Goal: Task Accomplishment & Management: Use online tool/utility

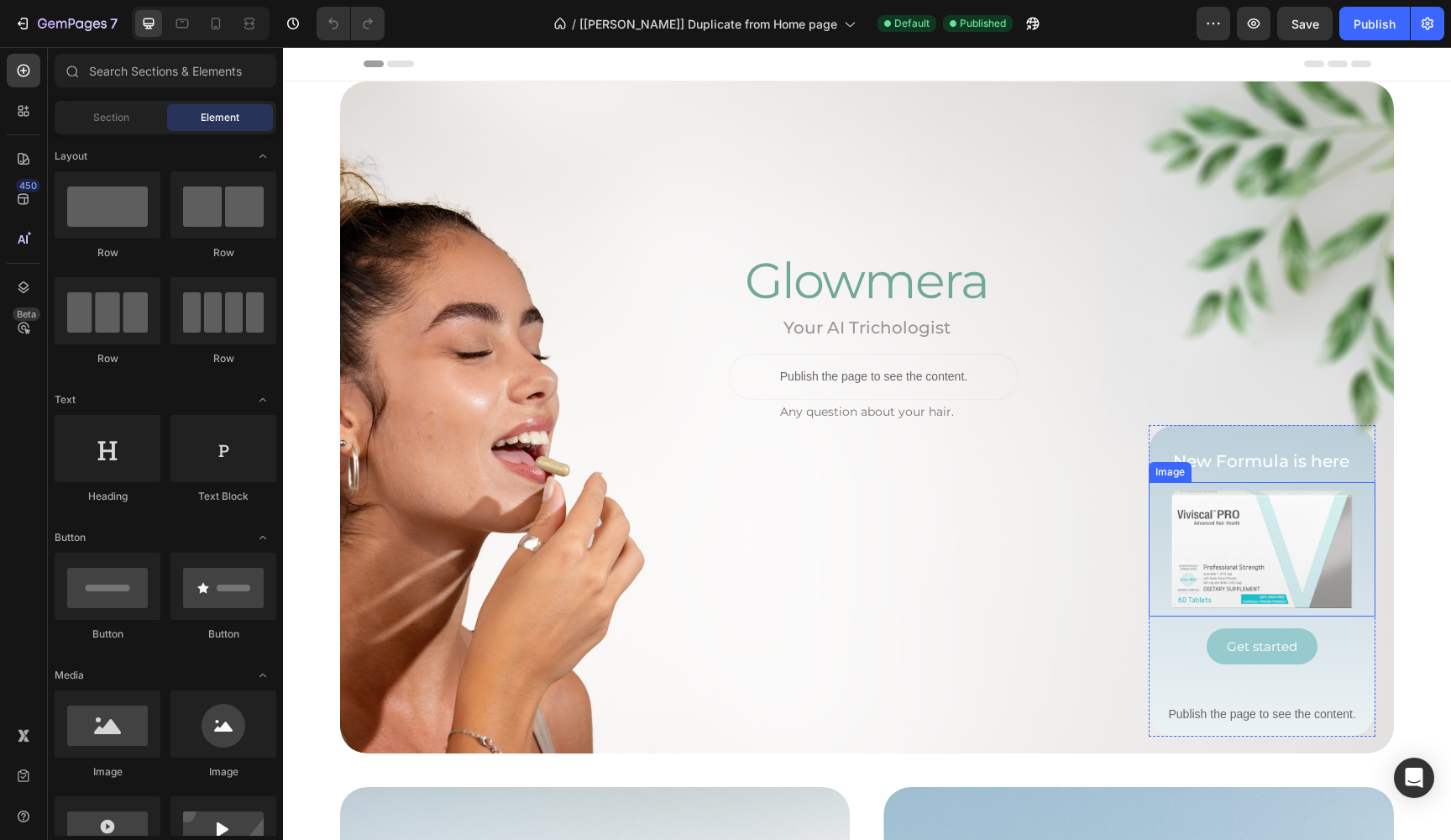
click at [1278, 513] on img at bounding box center [1262, 549] width 227 height 134
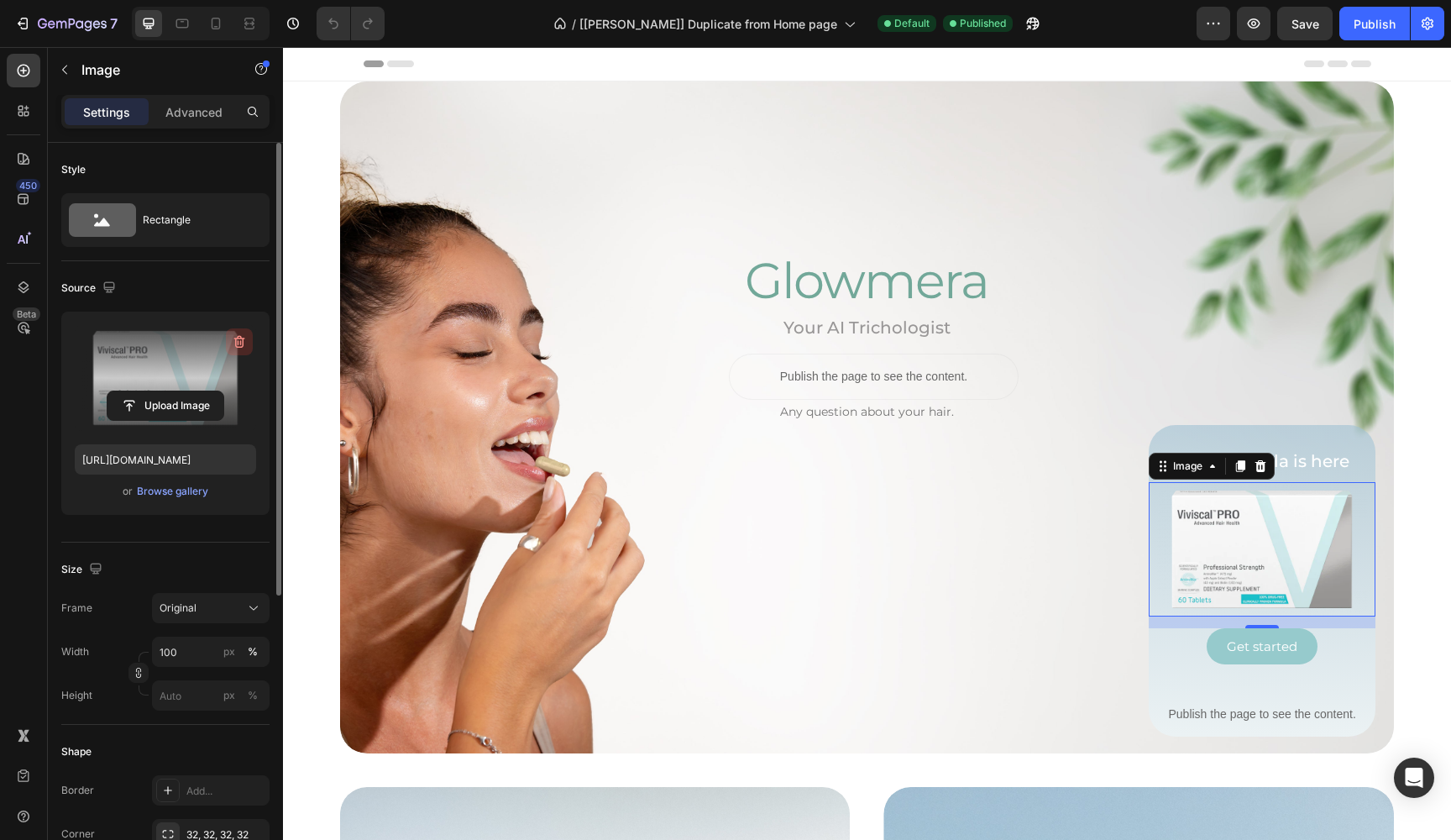
click at [242, 337] on icon "button" at bounding box center [240, 342] width 17 height 17
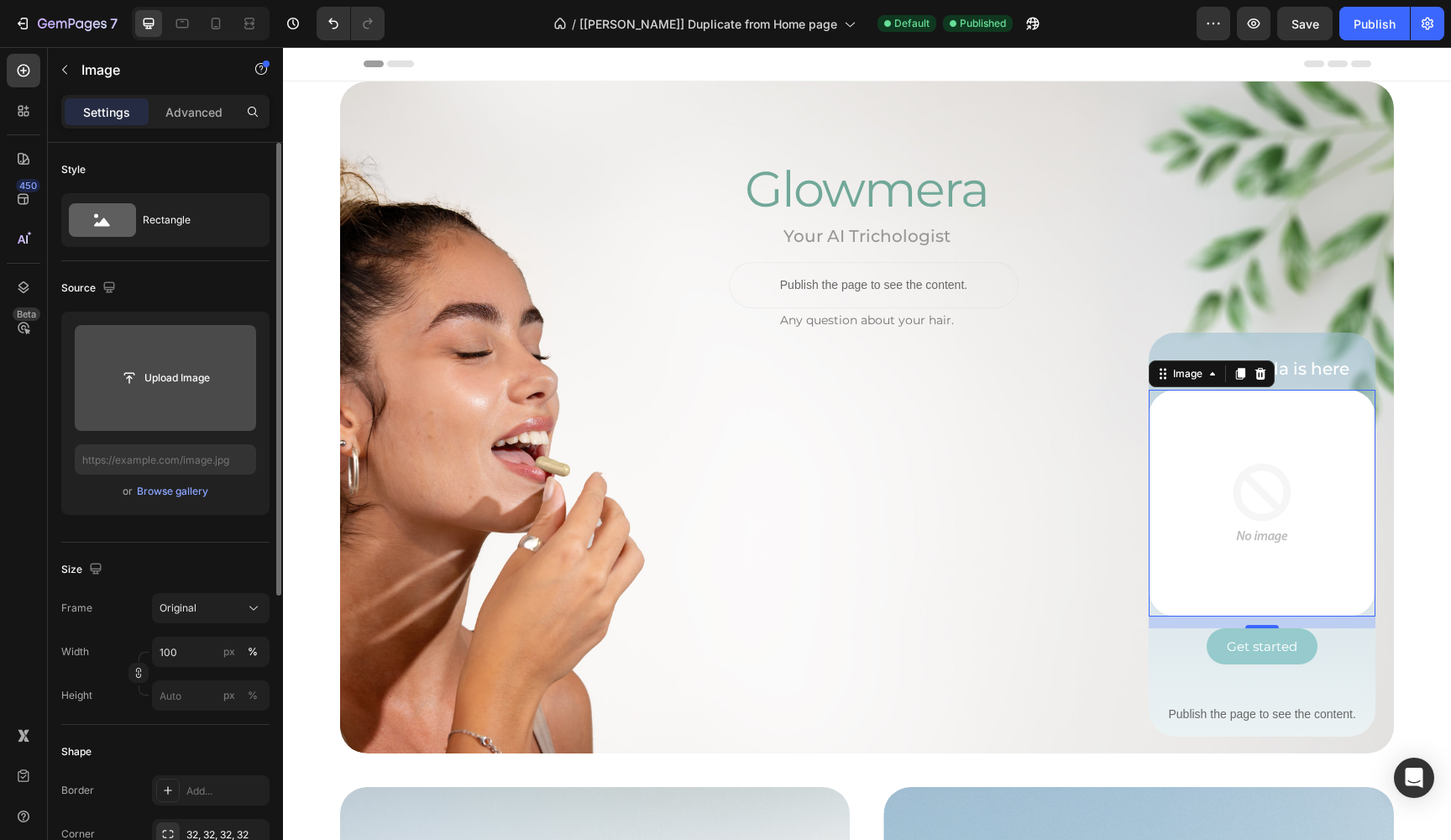
click at [170, 379] on input "file" at bounding box center [166, 378] width 116 height 29
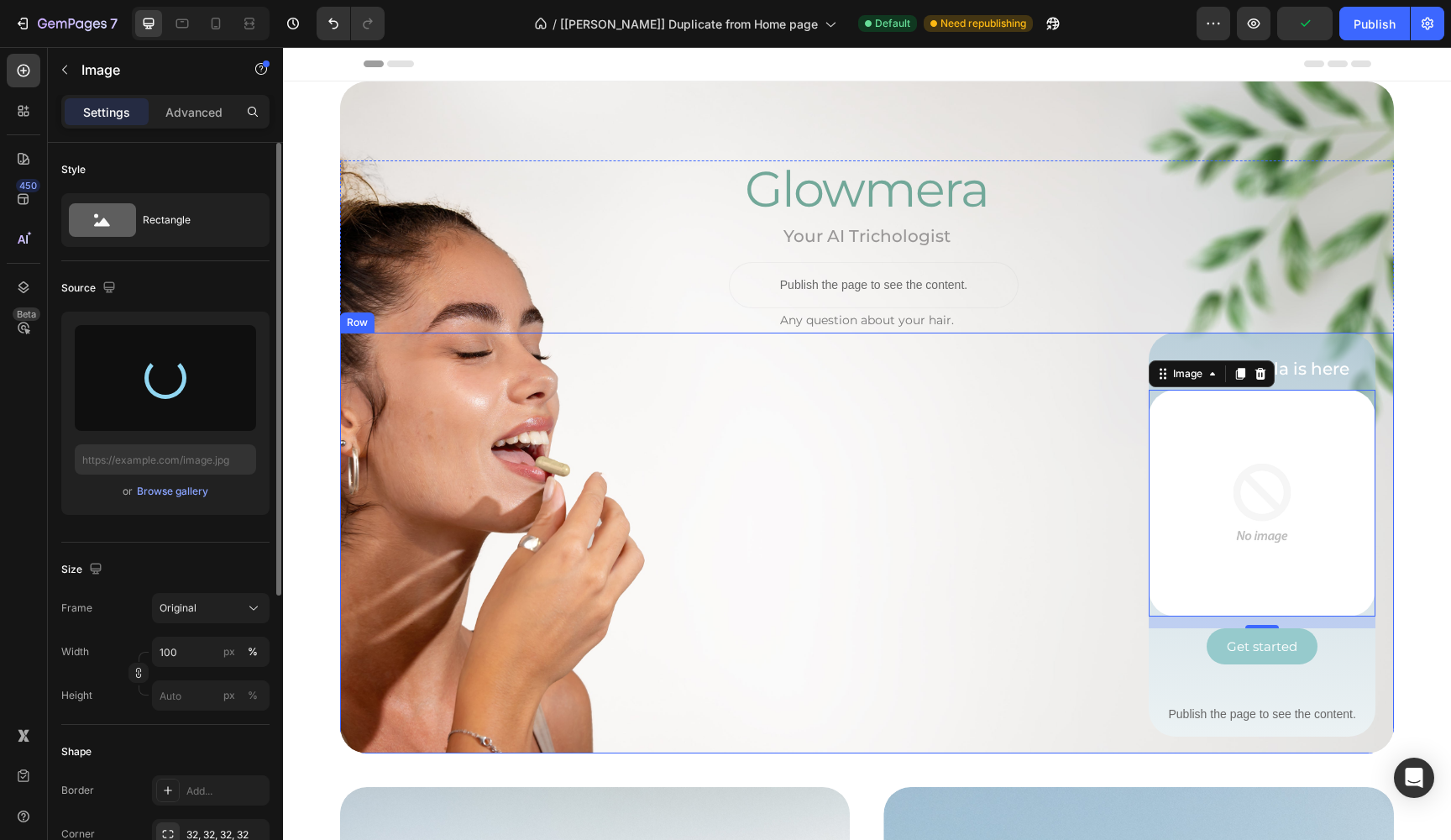
type input "https://cdn.shopify.com/s/files/1/0579/6210/2887/files/gempages_543405418353787…"
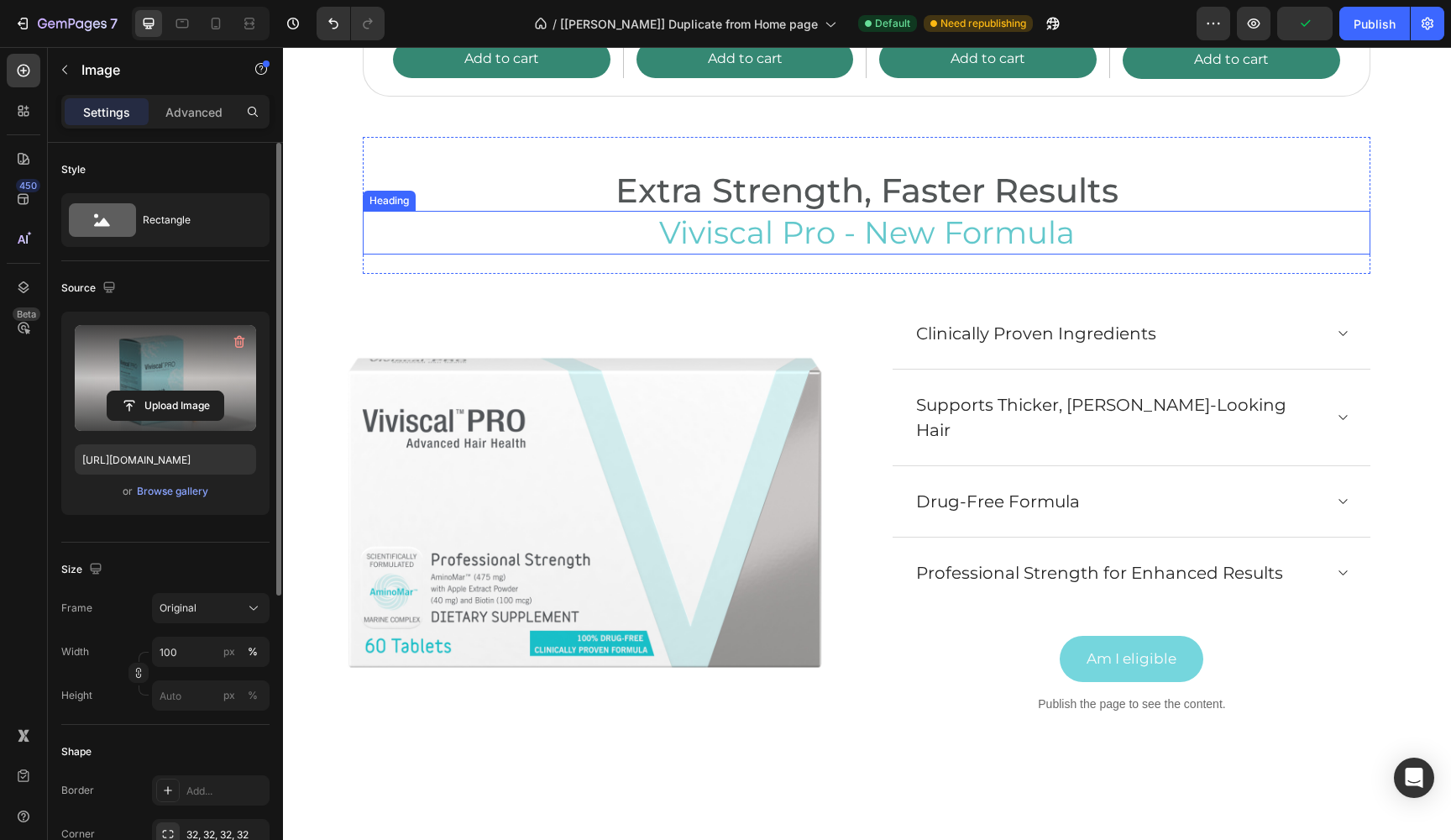
scroll to position [5948, 0]
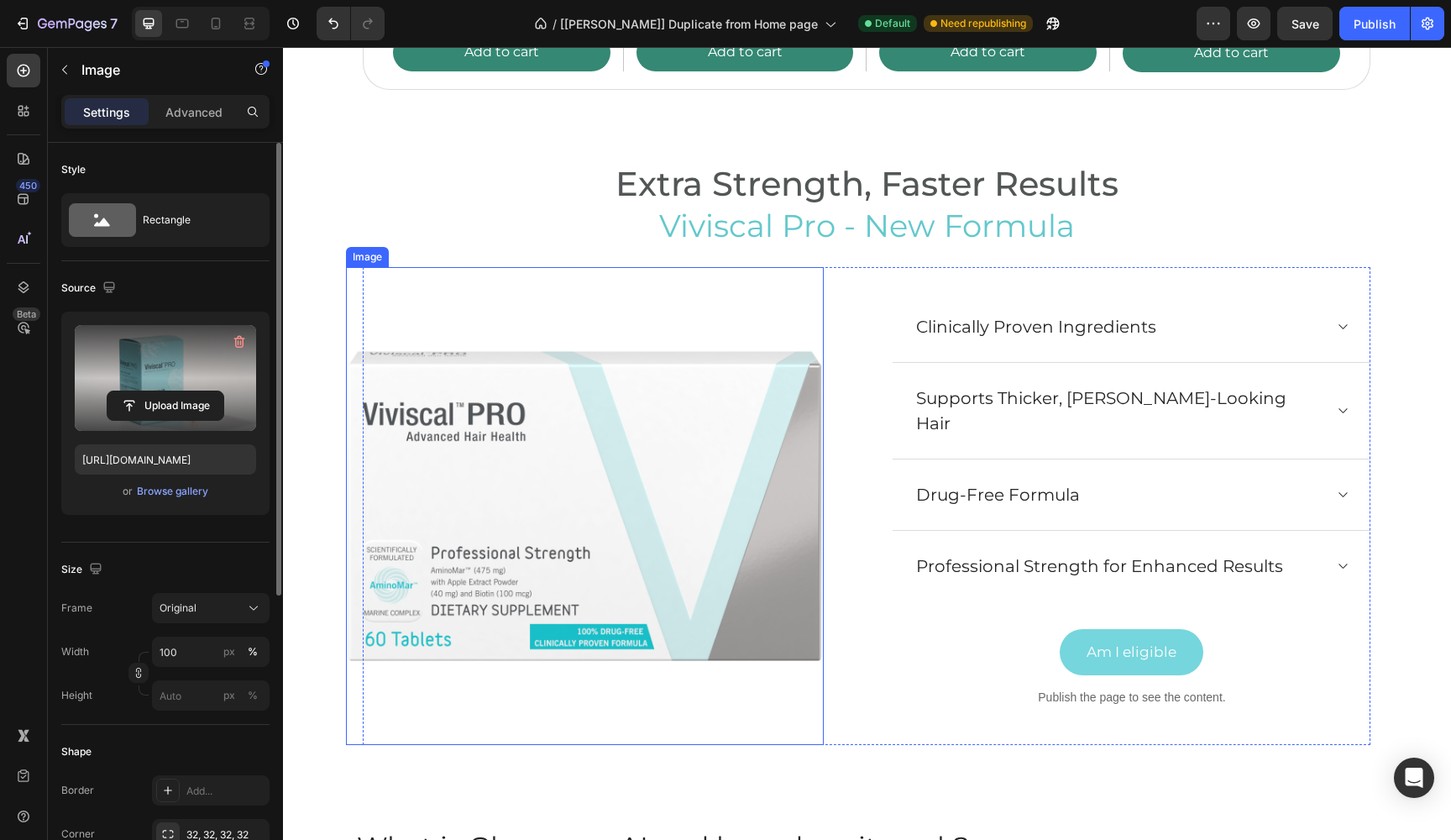
click at [726, 568] on img at bounding box center [585, 506] width 478 height 478
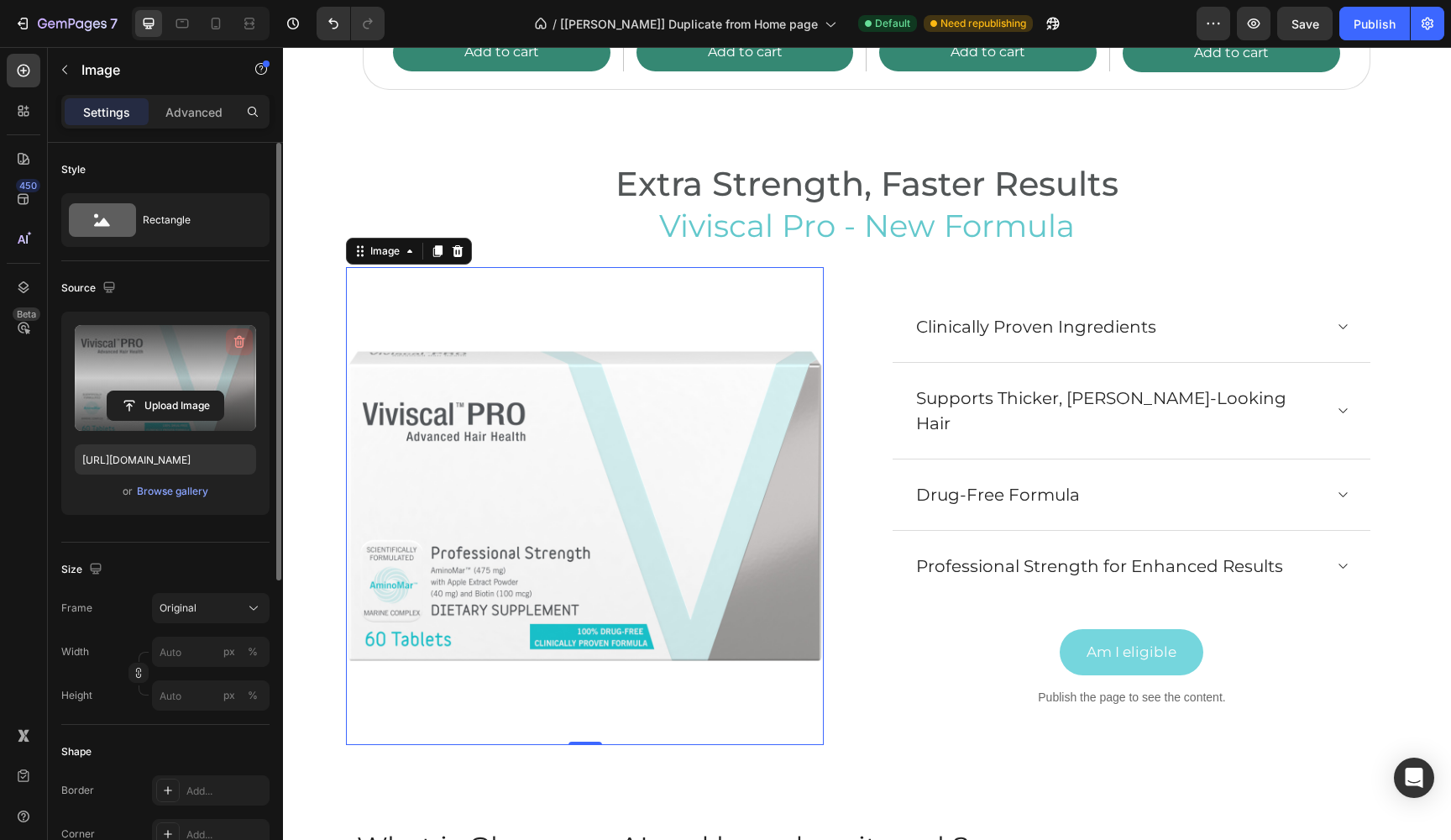
click at [242, 337] on icon "button" at bounding box center [240, 342] width 17 height 17
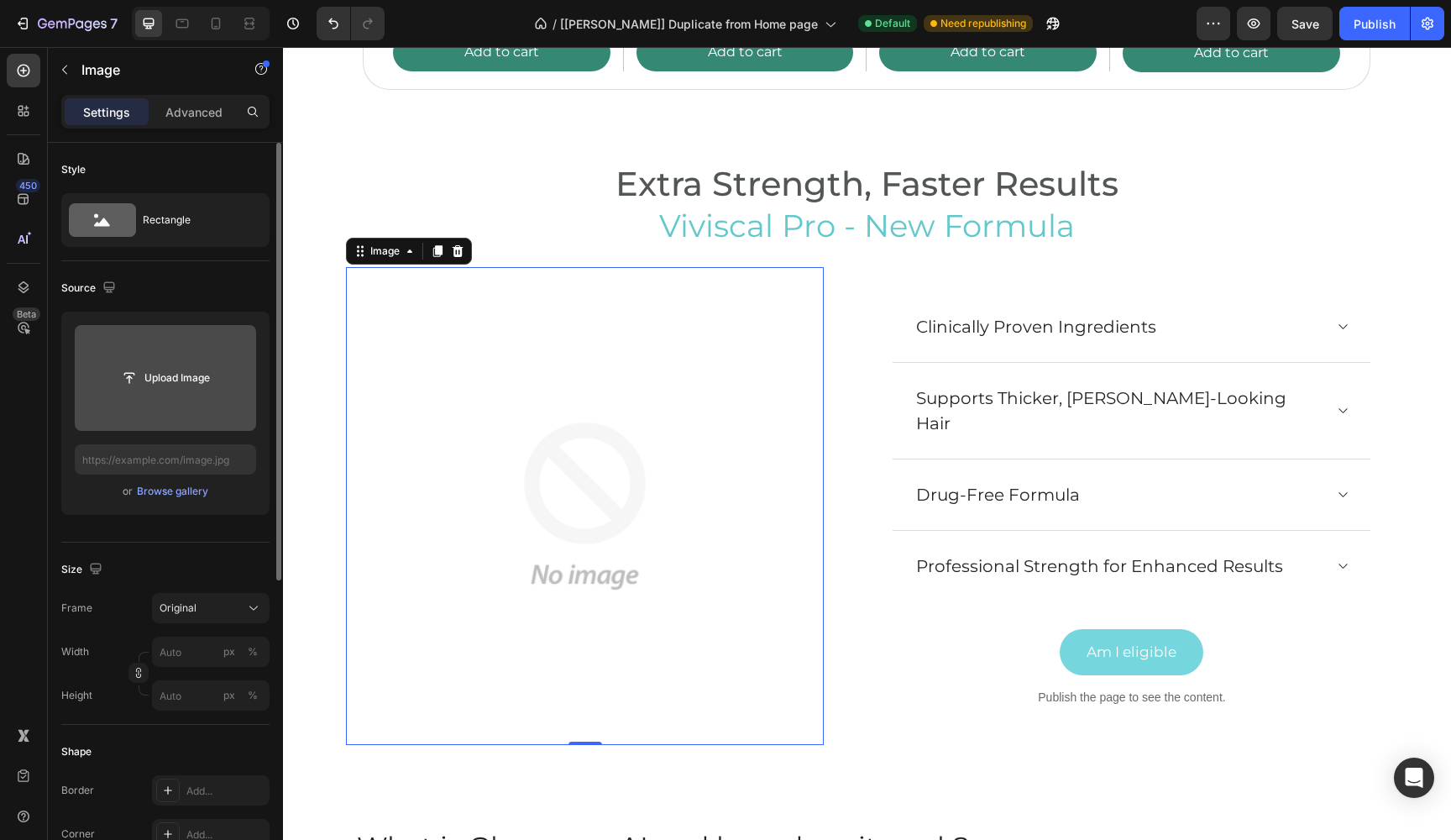
click at [180, 376] on input "file" at bounding box center [166, 378] width 116 height 29
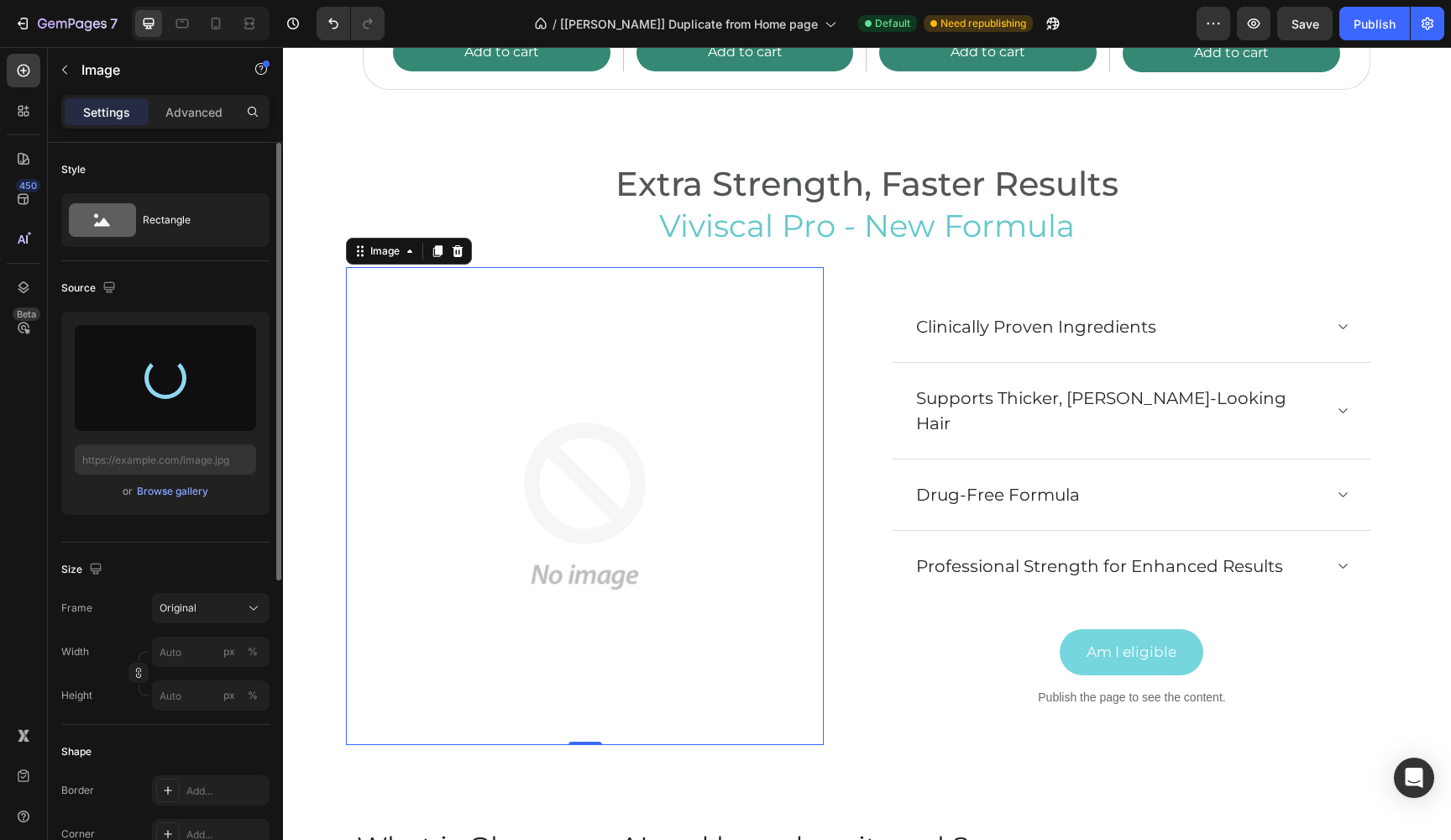
type input "[URL][DOMAIN_NAME]"
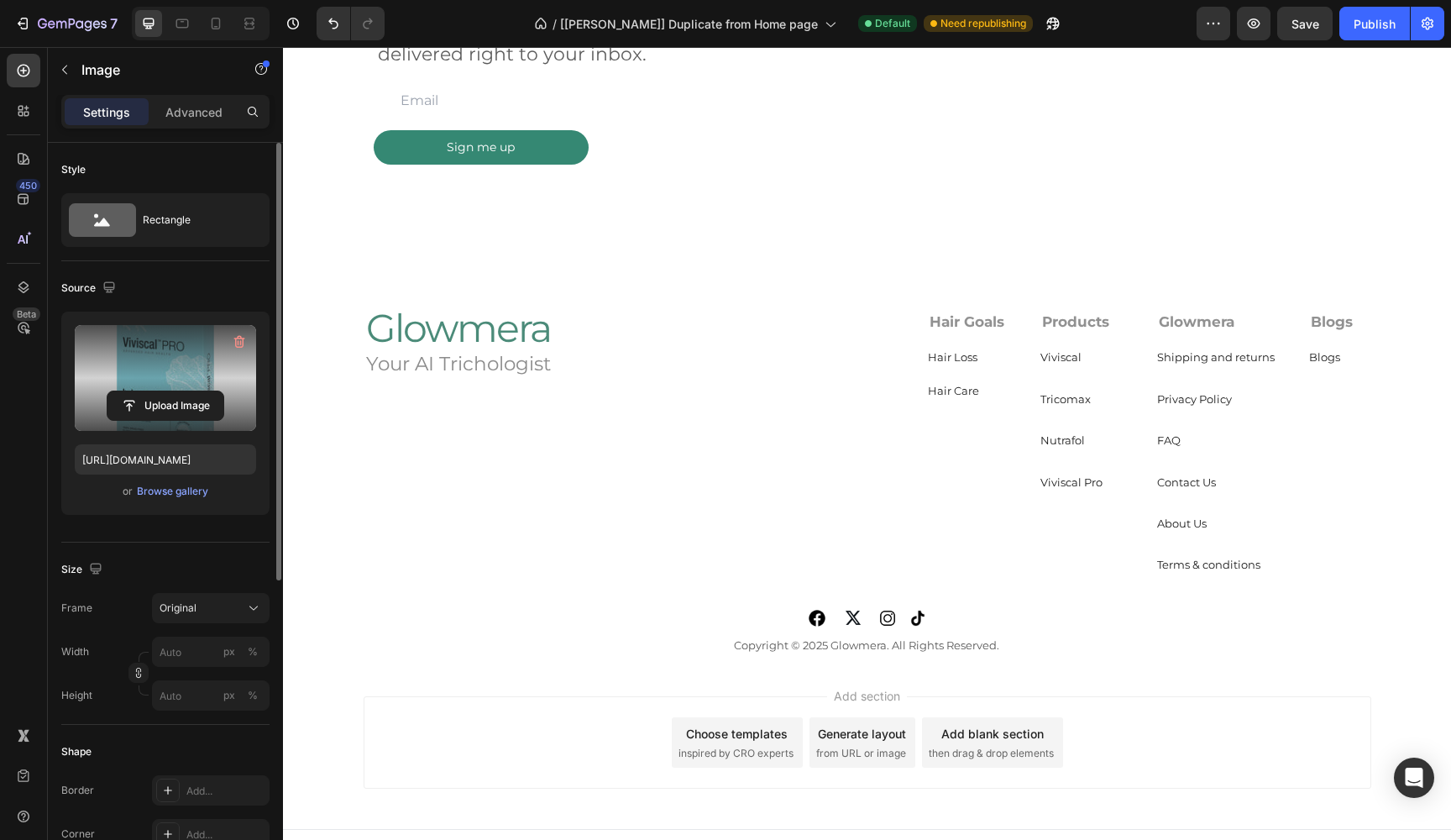
scroll to position [7308, 0]
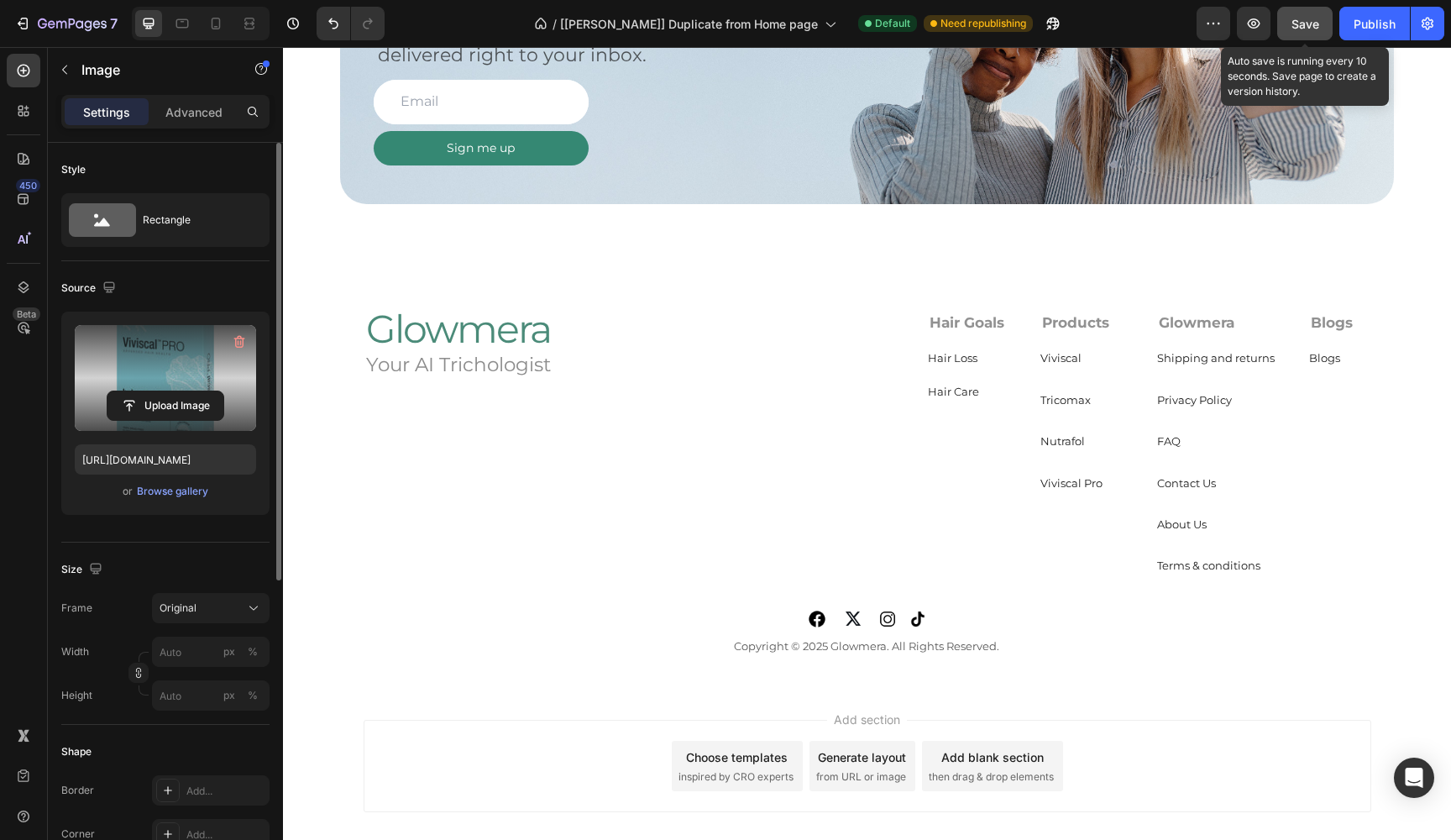
click at [1305, 19] on span "Save" at bounding box center [1305, 23] width 28 height 14
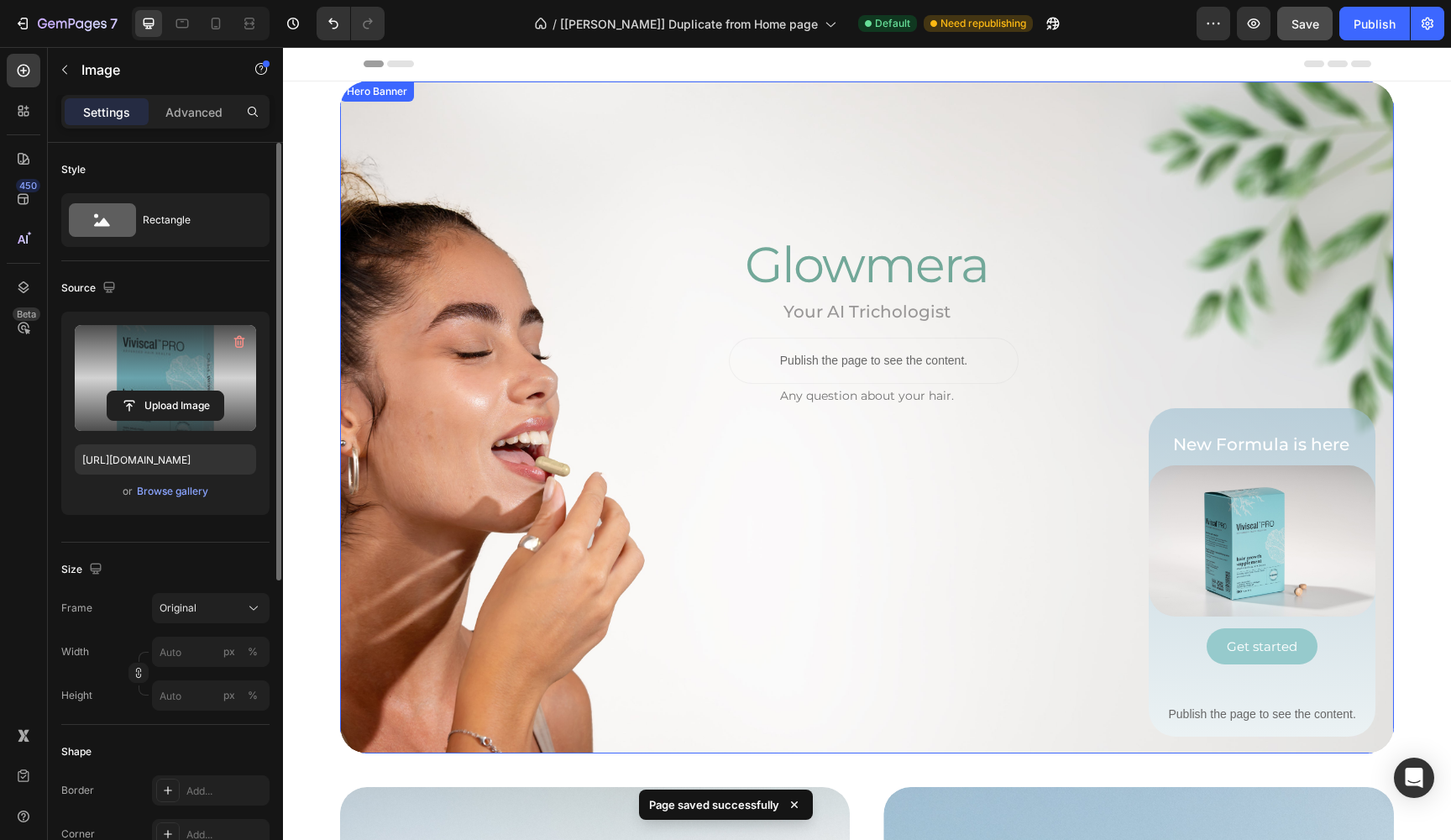
scroll to position [0, 0]
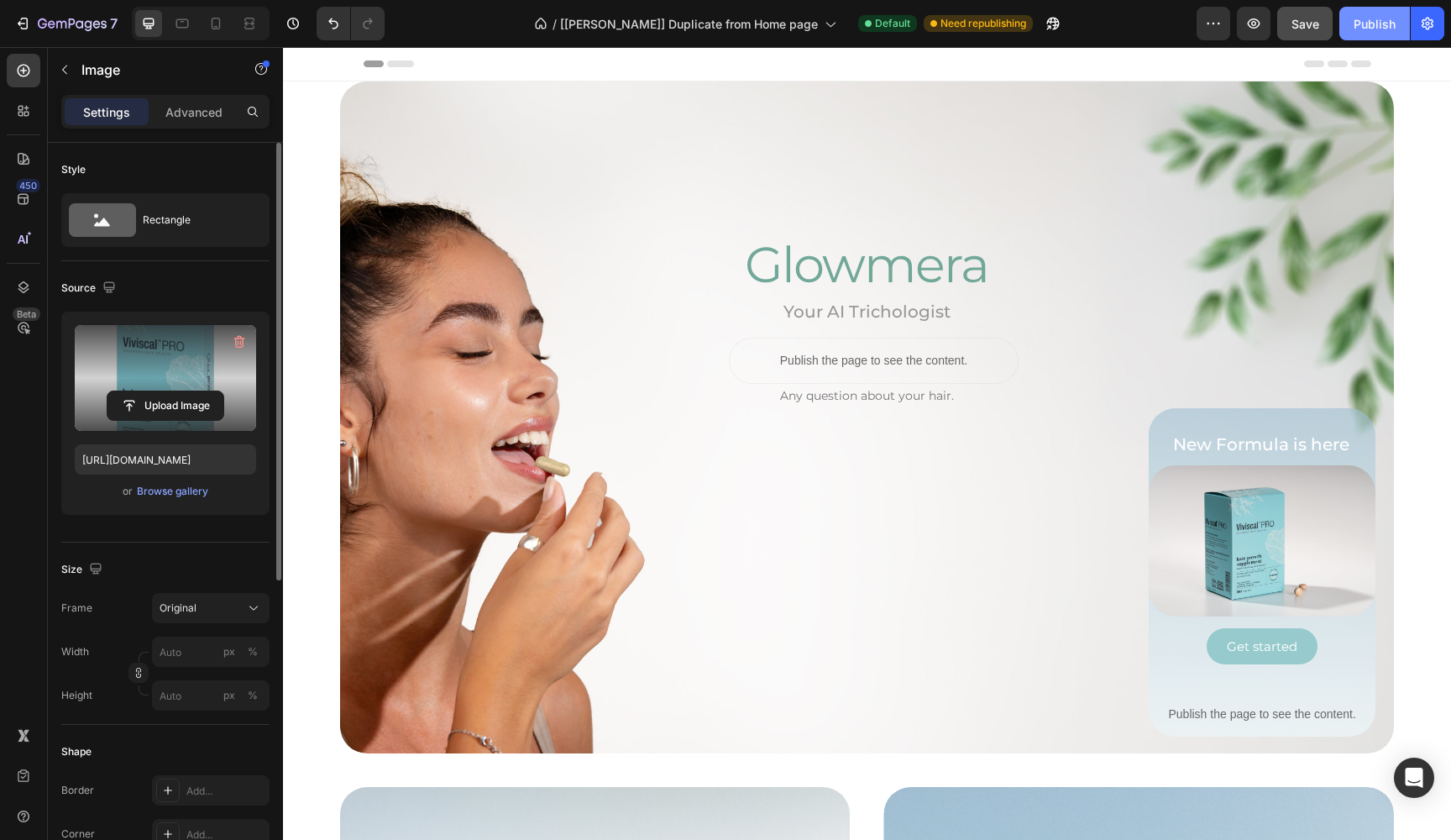
click at [1374, 24] on div "Publish" at bounding box center [1375, 23] width 42 height 18
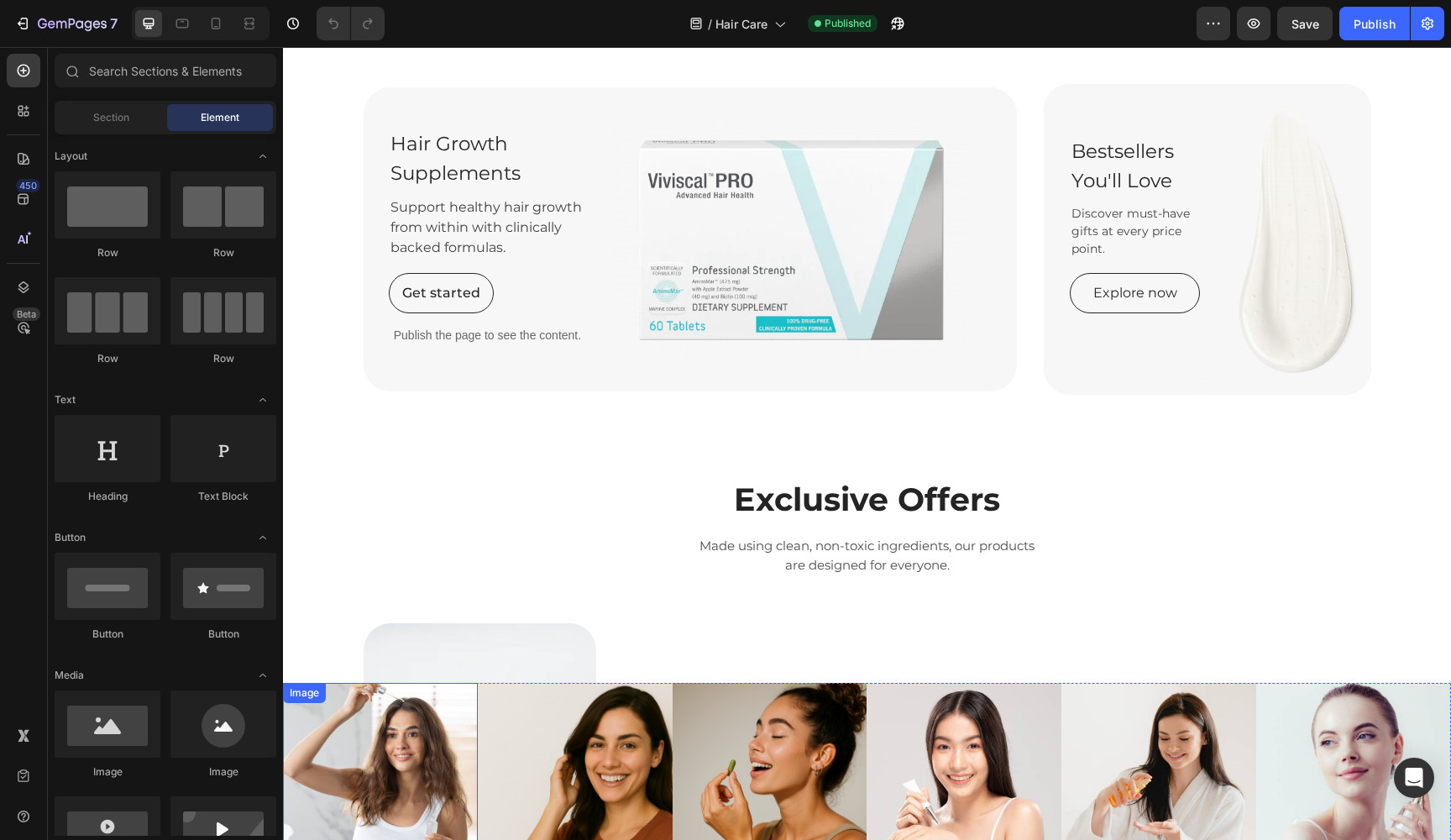
scroll to position [1679, 0]
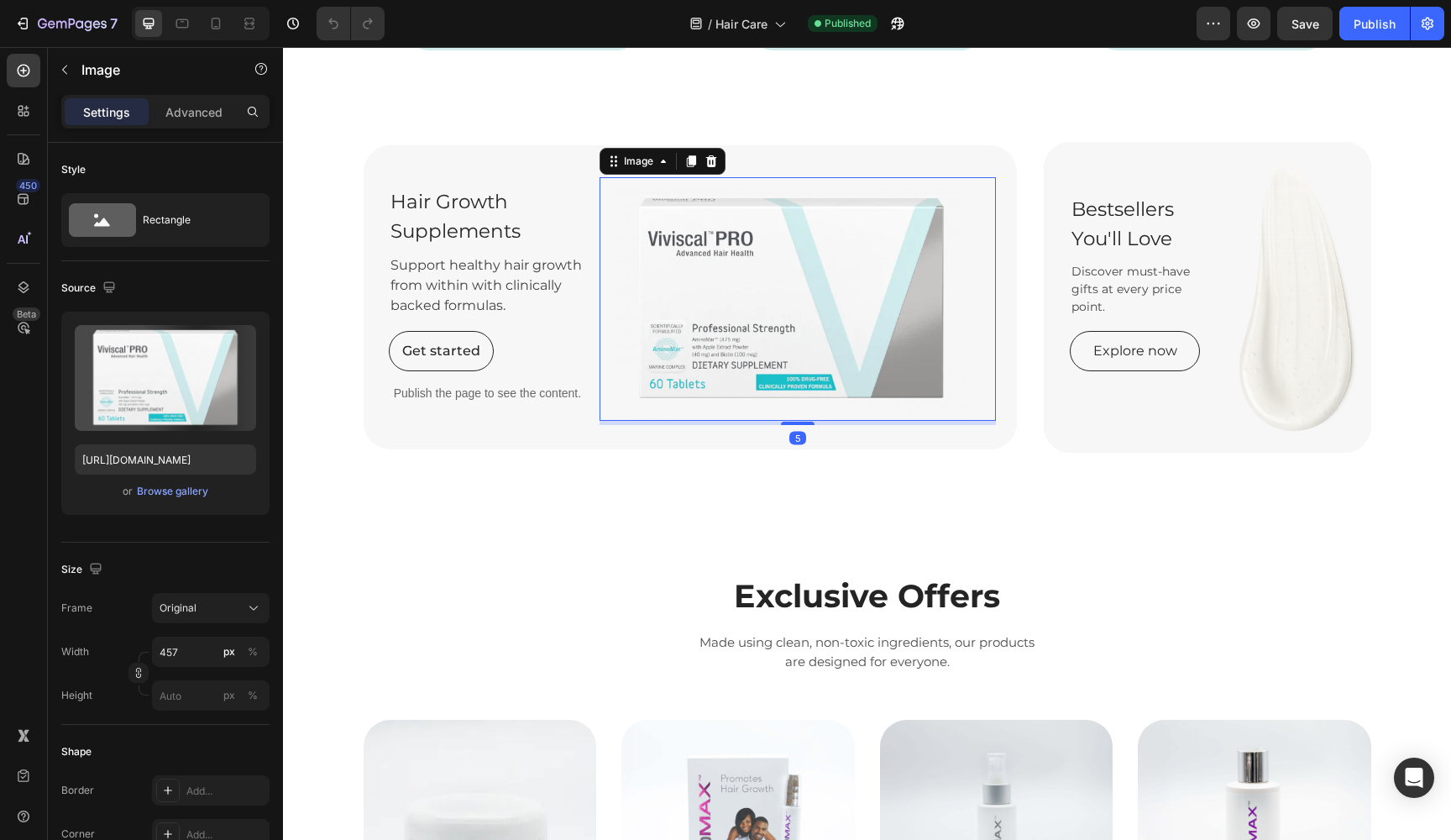
click at [717, 268] on img at bounding box center [791, 298] width 384 height 243
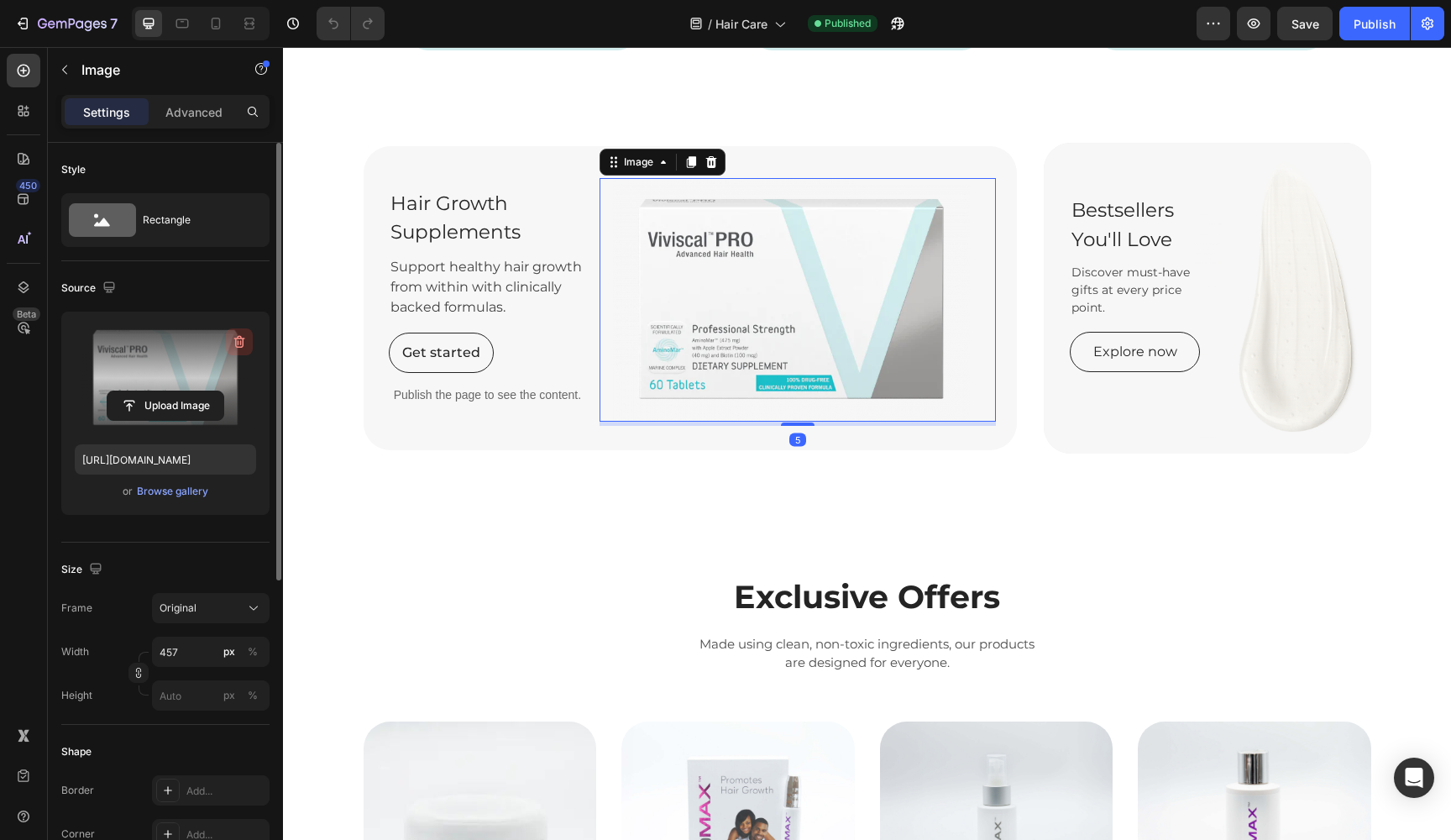
click at [241, 340] on icon "button" at bounding box center [240, 342] width 17 height 17
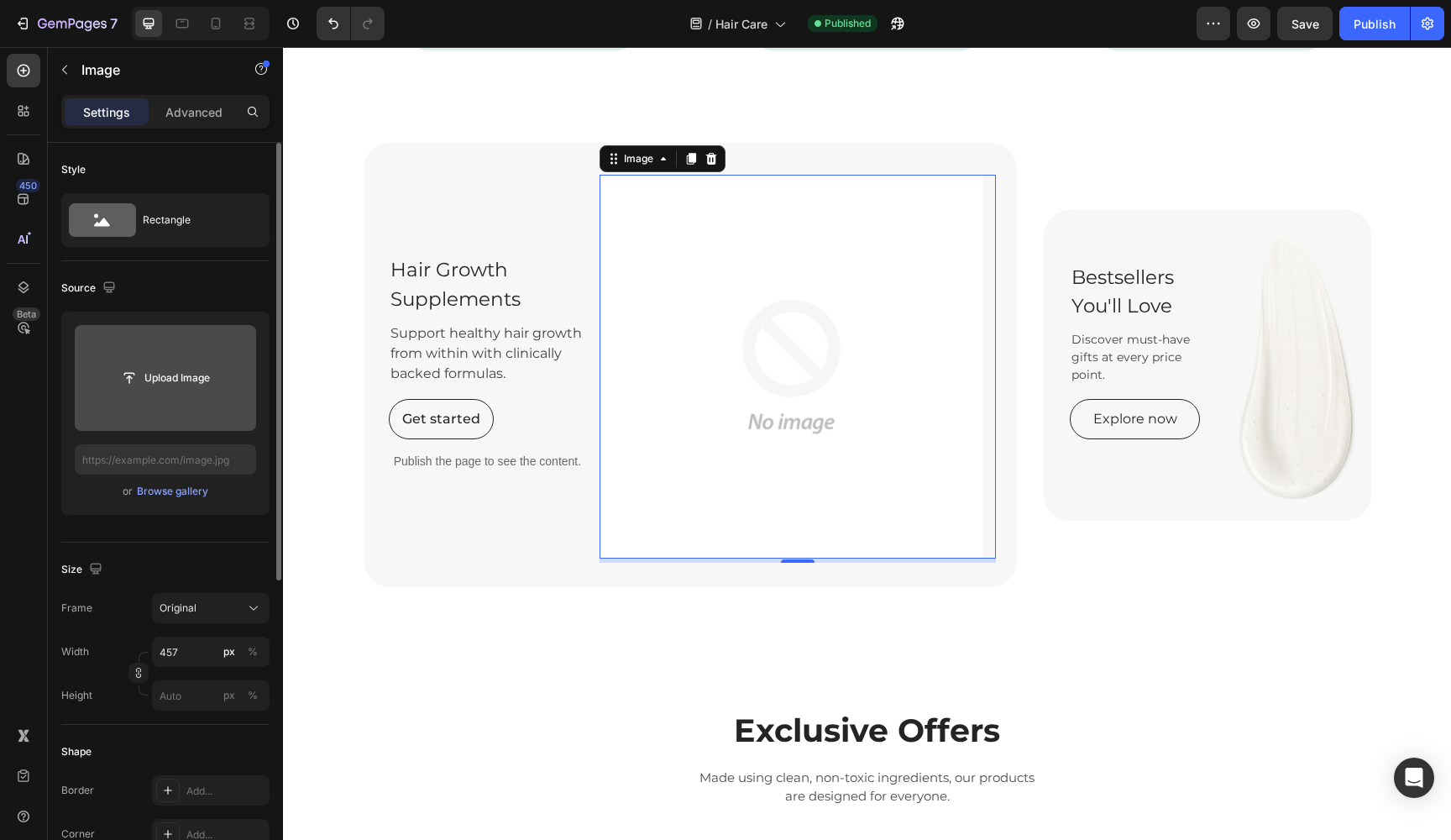
click at [190, 361] on input "file" at bounding box center [165, 378] width 181 height 106
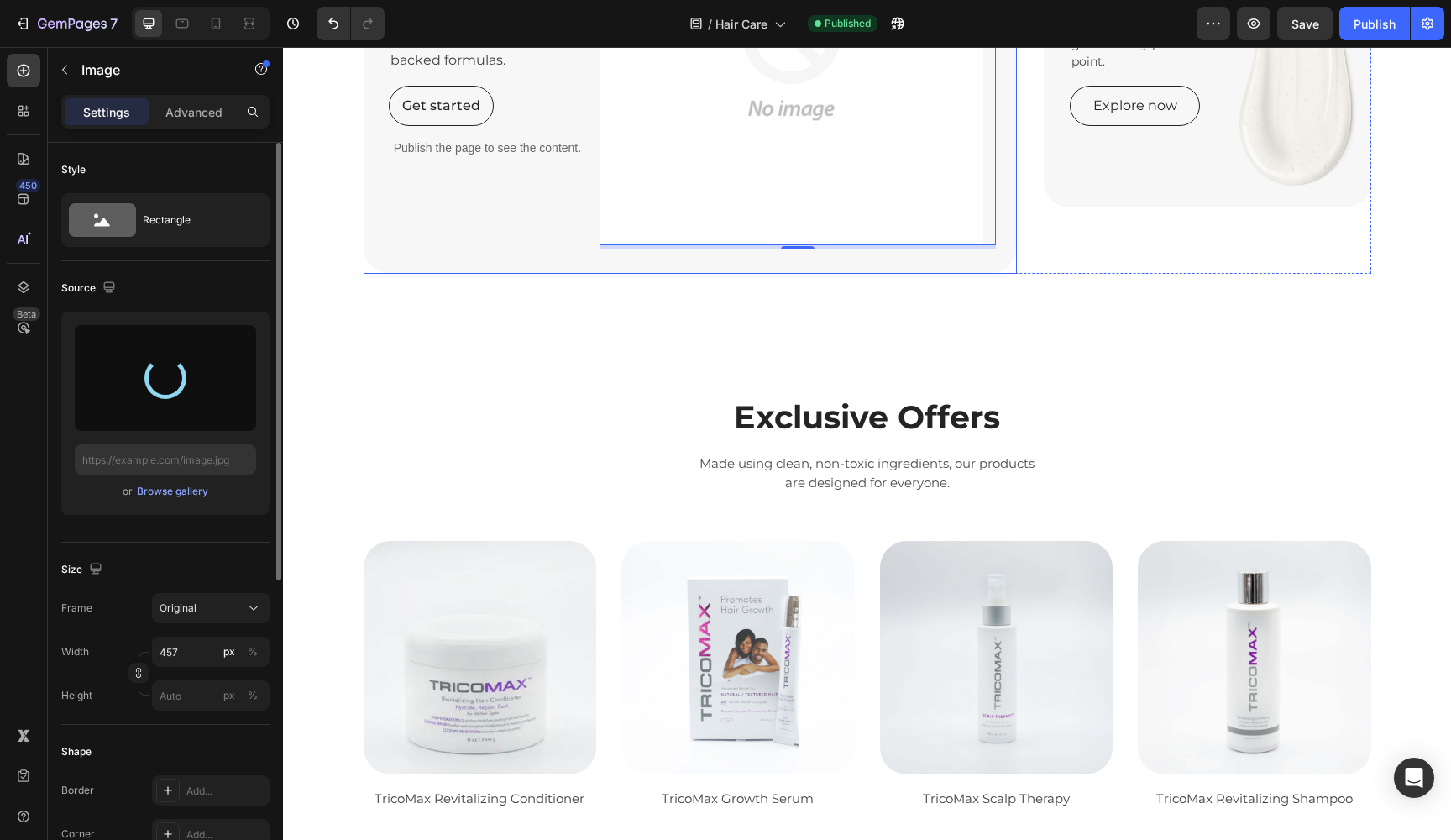
type input "[URL][DOMAIN_NAME]"
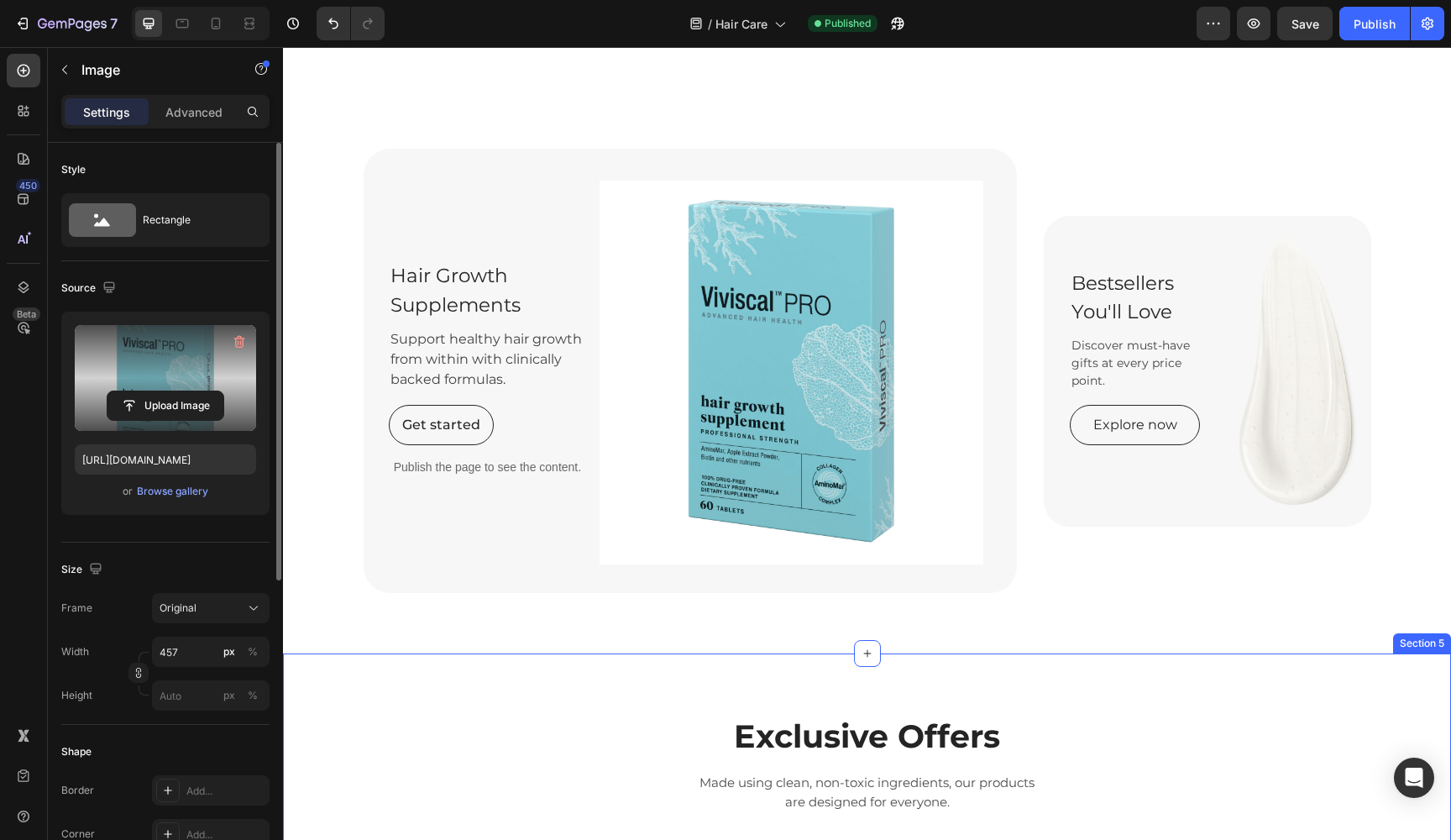
scroll to position [1623, 0]
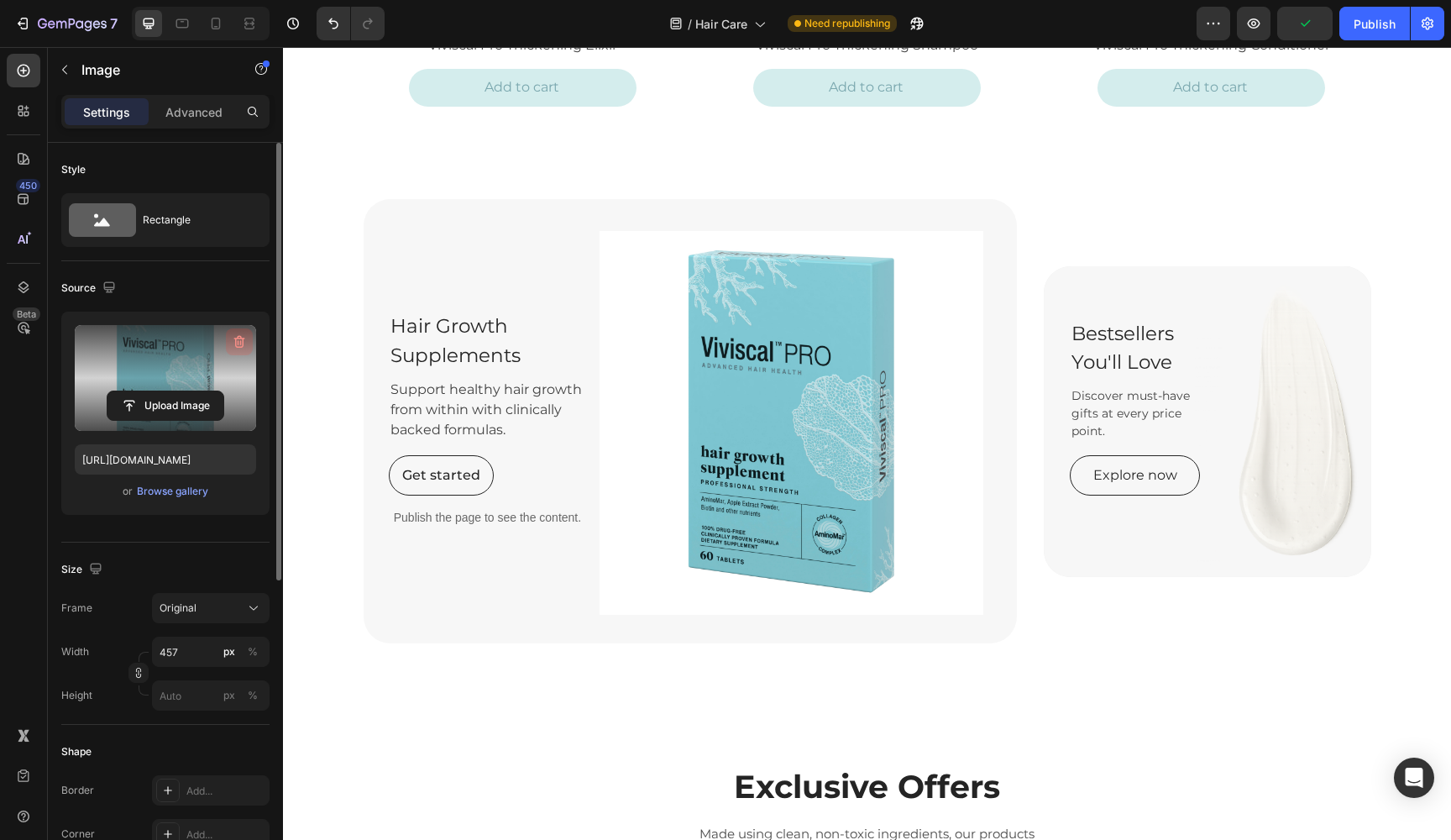
click at [241, 335] on icon "button" at bounding box center [240, 342] width 17 height 17
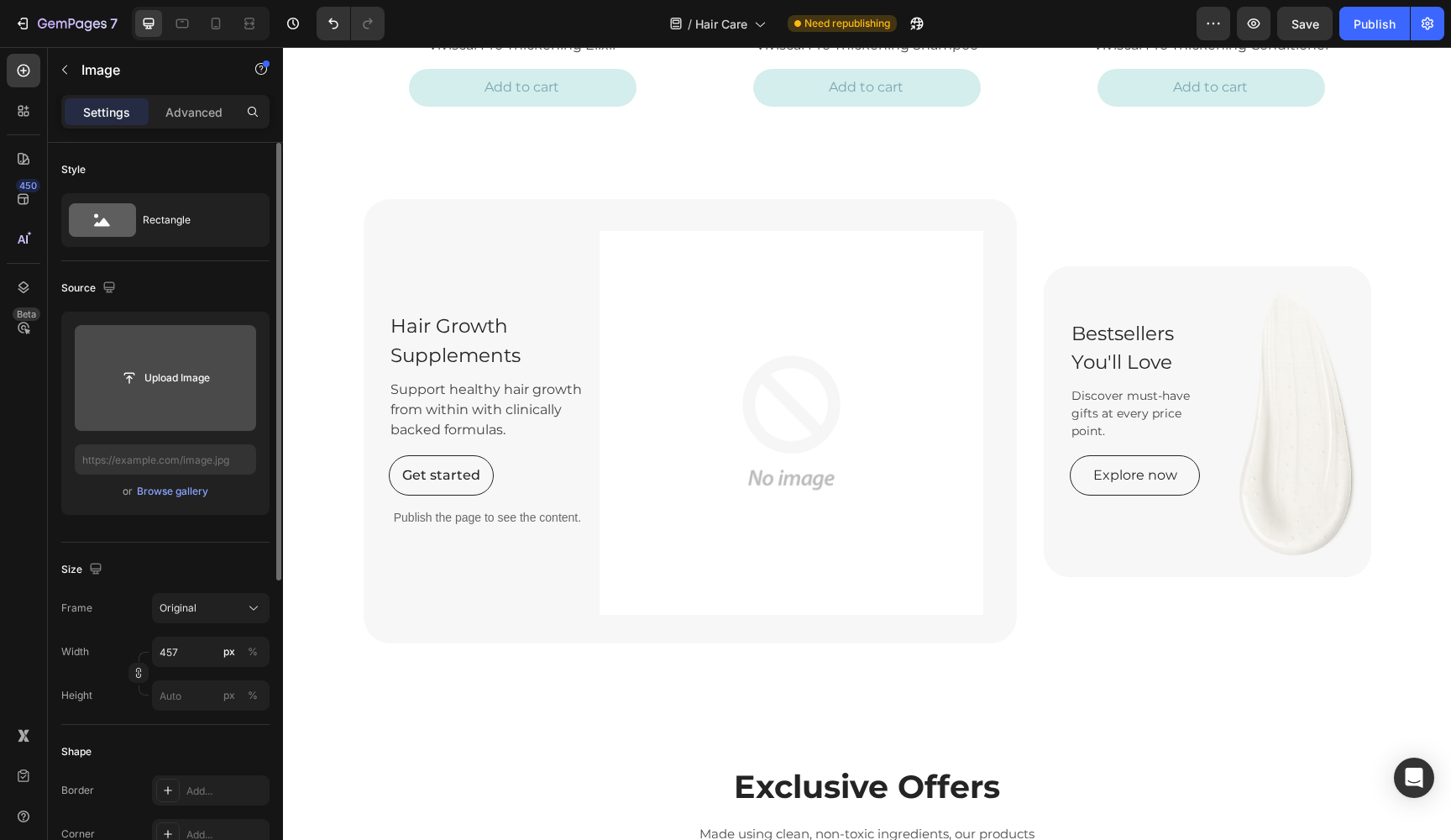
click at [174, 379] on input "file" at bounding box center [166, 378] width 116 height 29
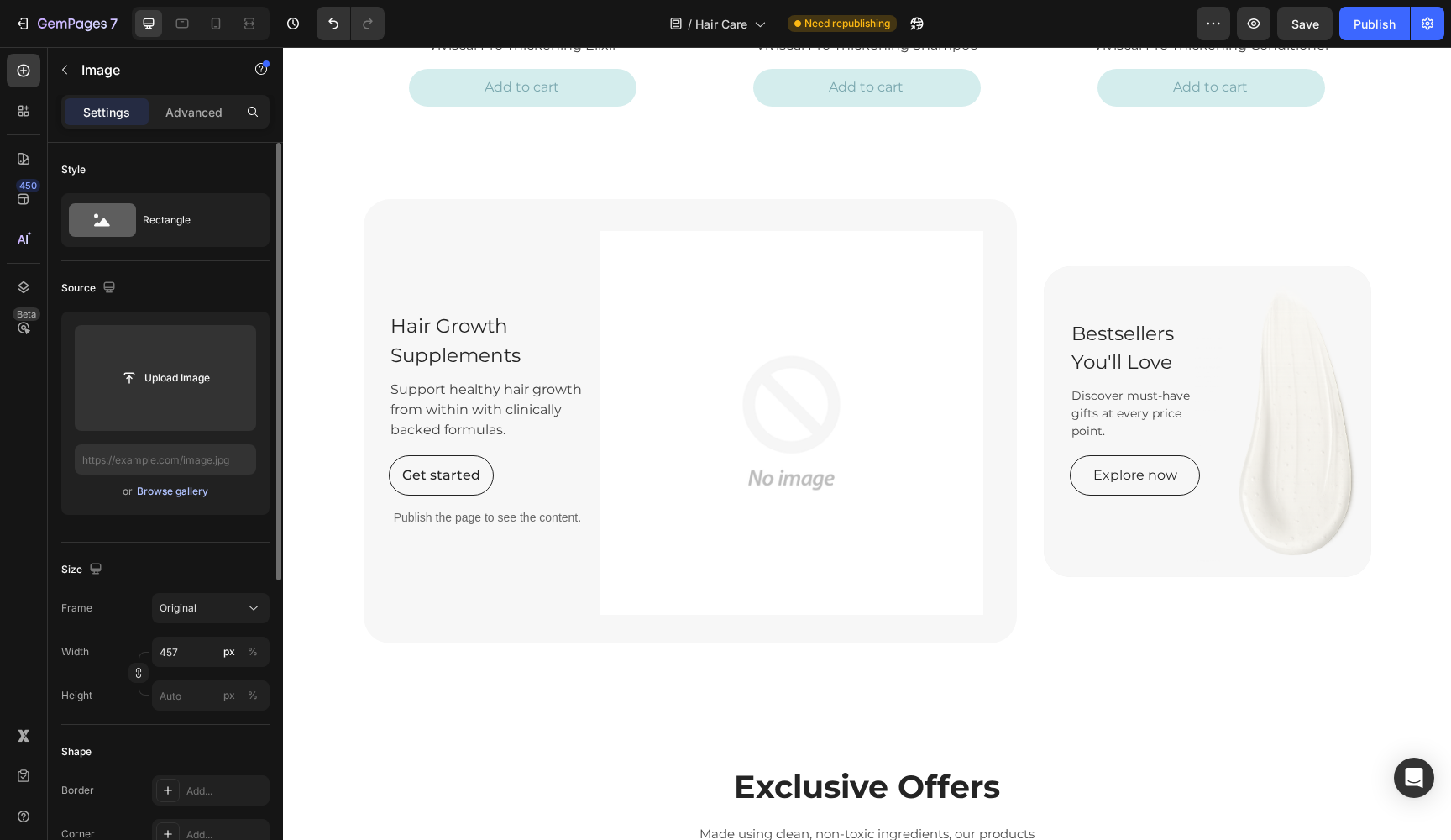
click at [195, 489] on div "Browse gallery" at bounding box center [172, 491] width 71 height 15
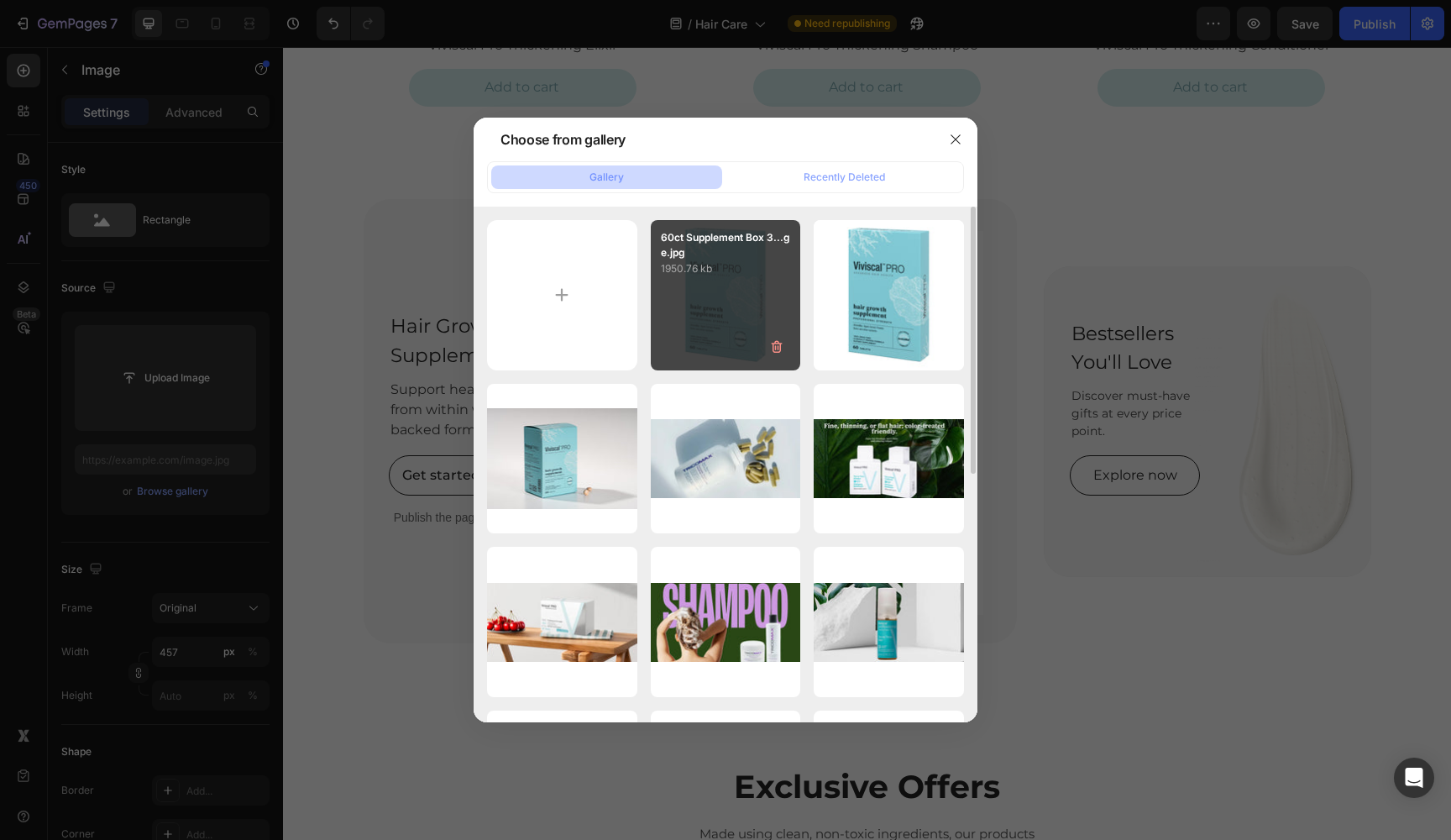
click at [740, 315] on div "60ct Supplement Box 3...ge.jpg 1950.76 kb" at bounding box center [725, 295] width 150 height 150
type input "[URL][DOMAIN_NAME]"
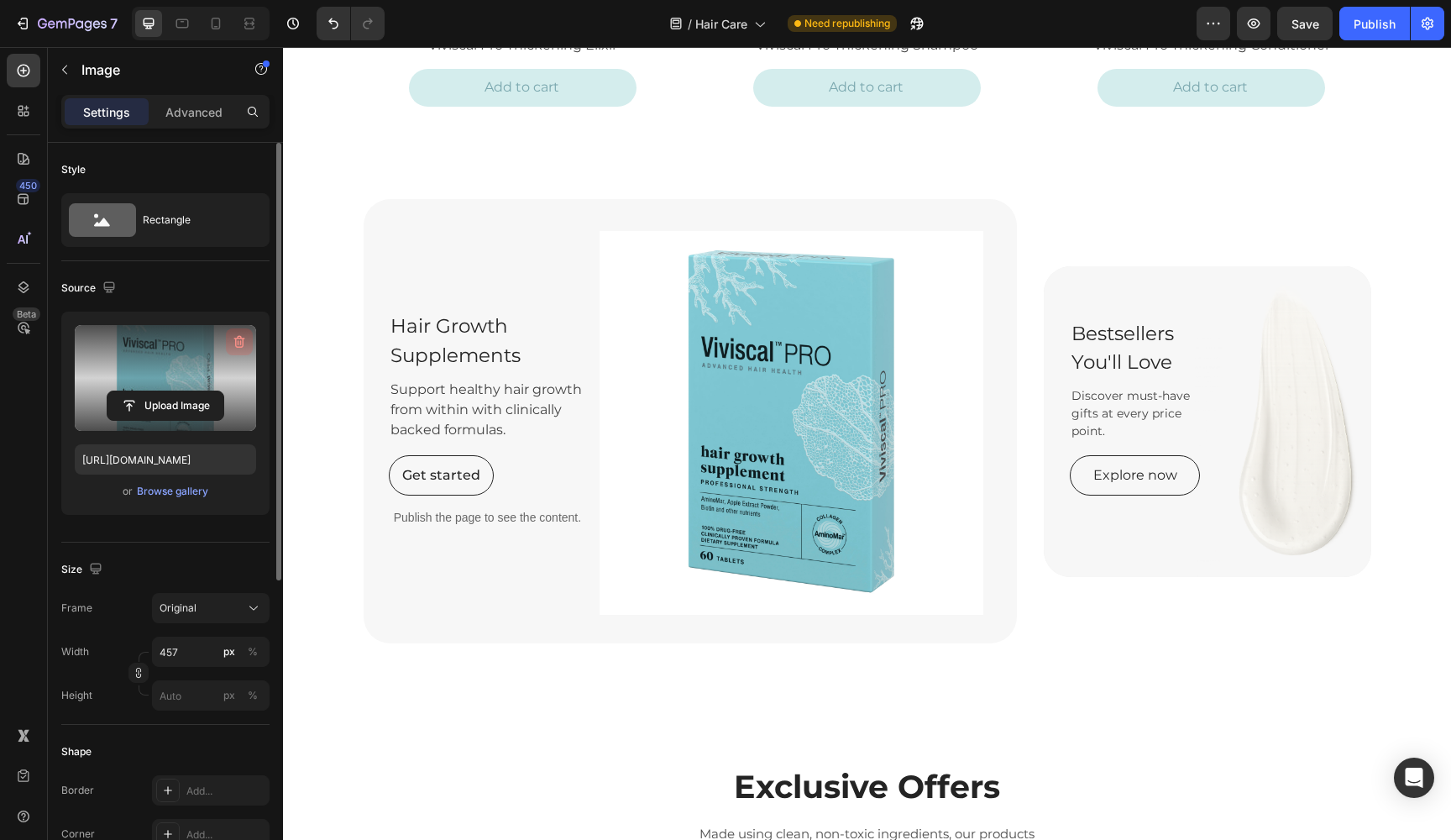
click at [240, 340] on icon "button" at bounding box center [240, 342] width 17 height 17
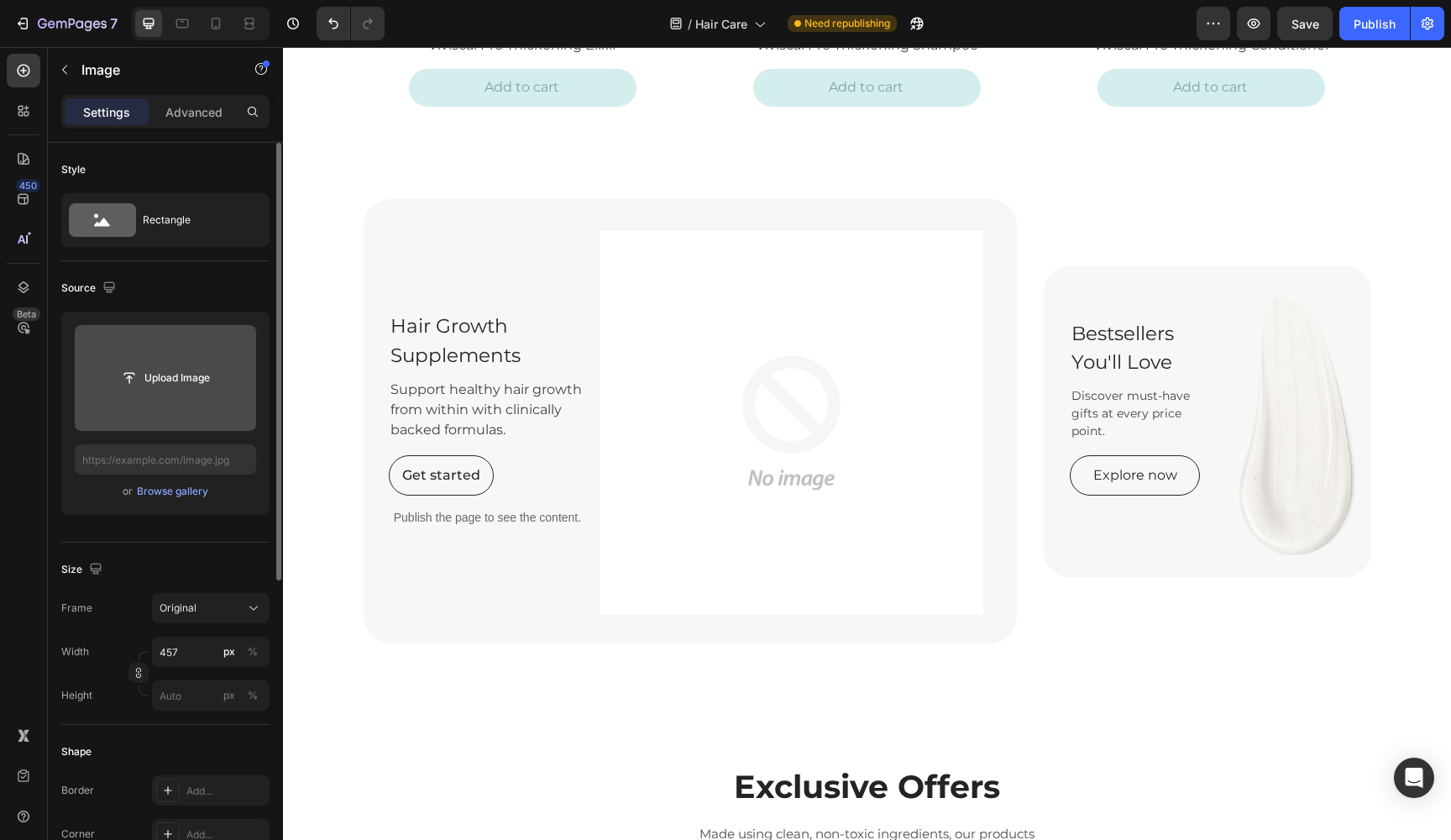
click at [164, 423] on input "file" at bounding box center [165, 378] width 181 height 106
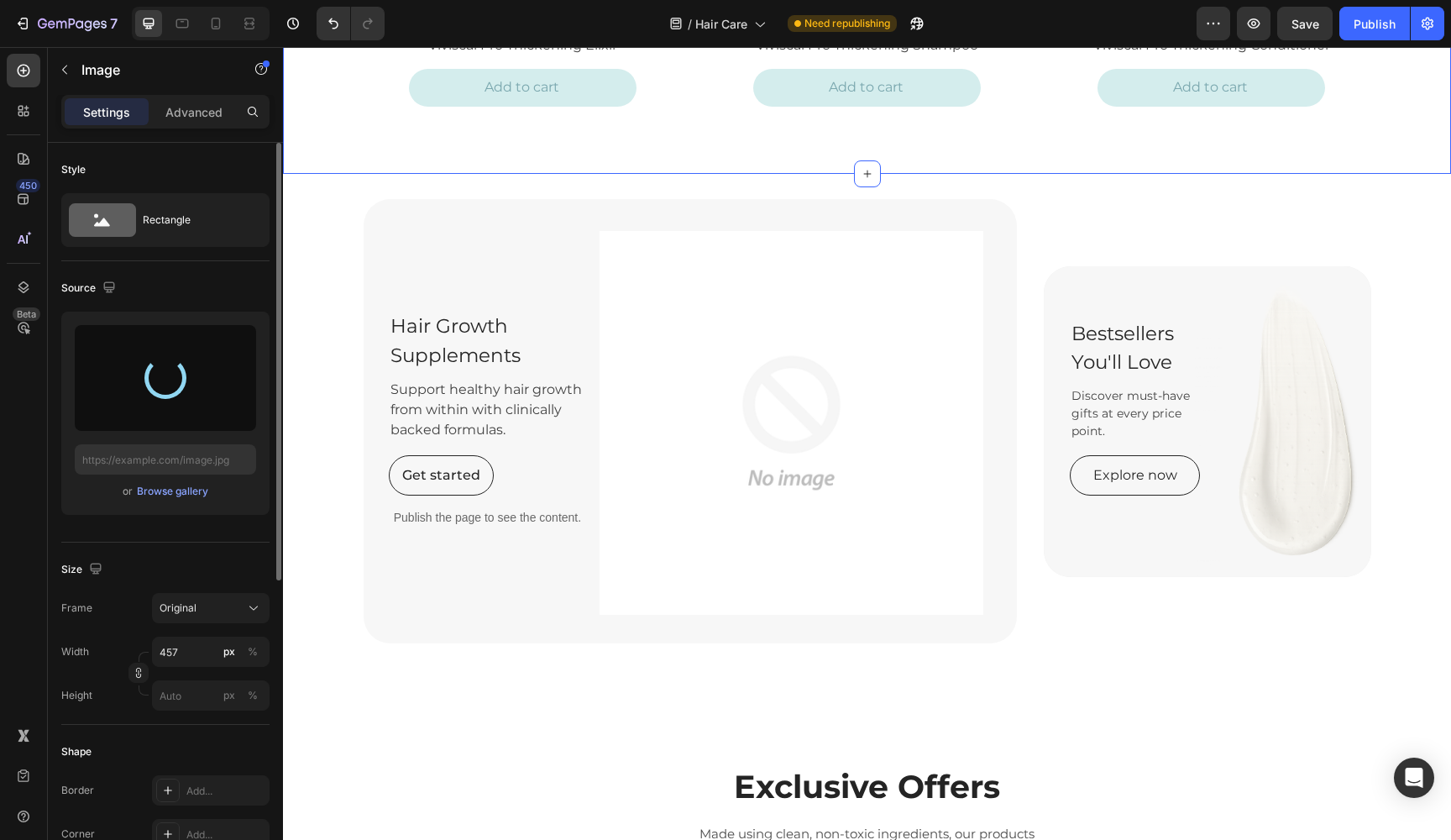
type input "[URL][DOMAIN_NAME]"
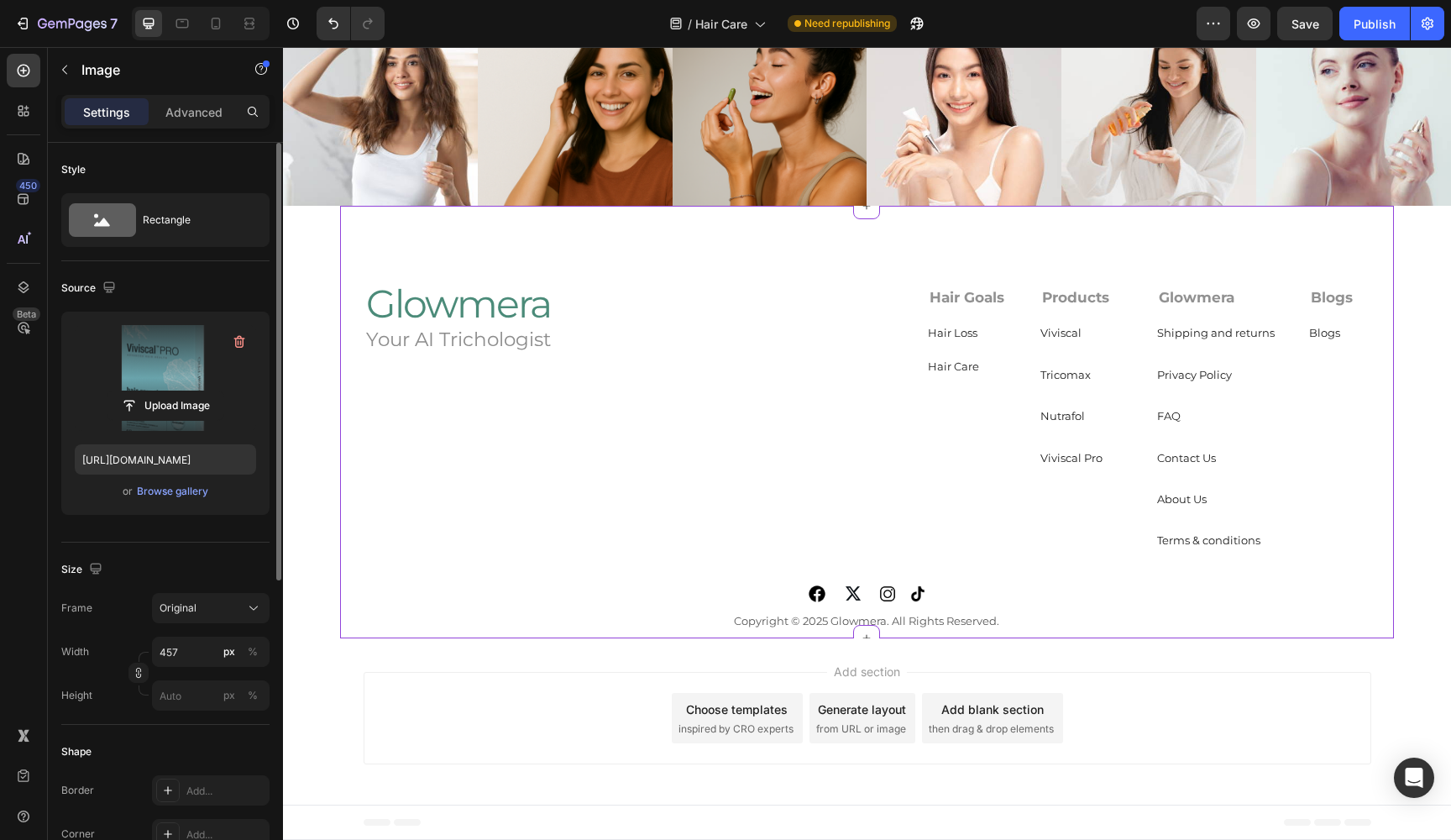
scroll to position [2855, 0]
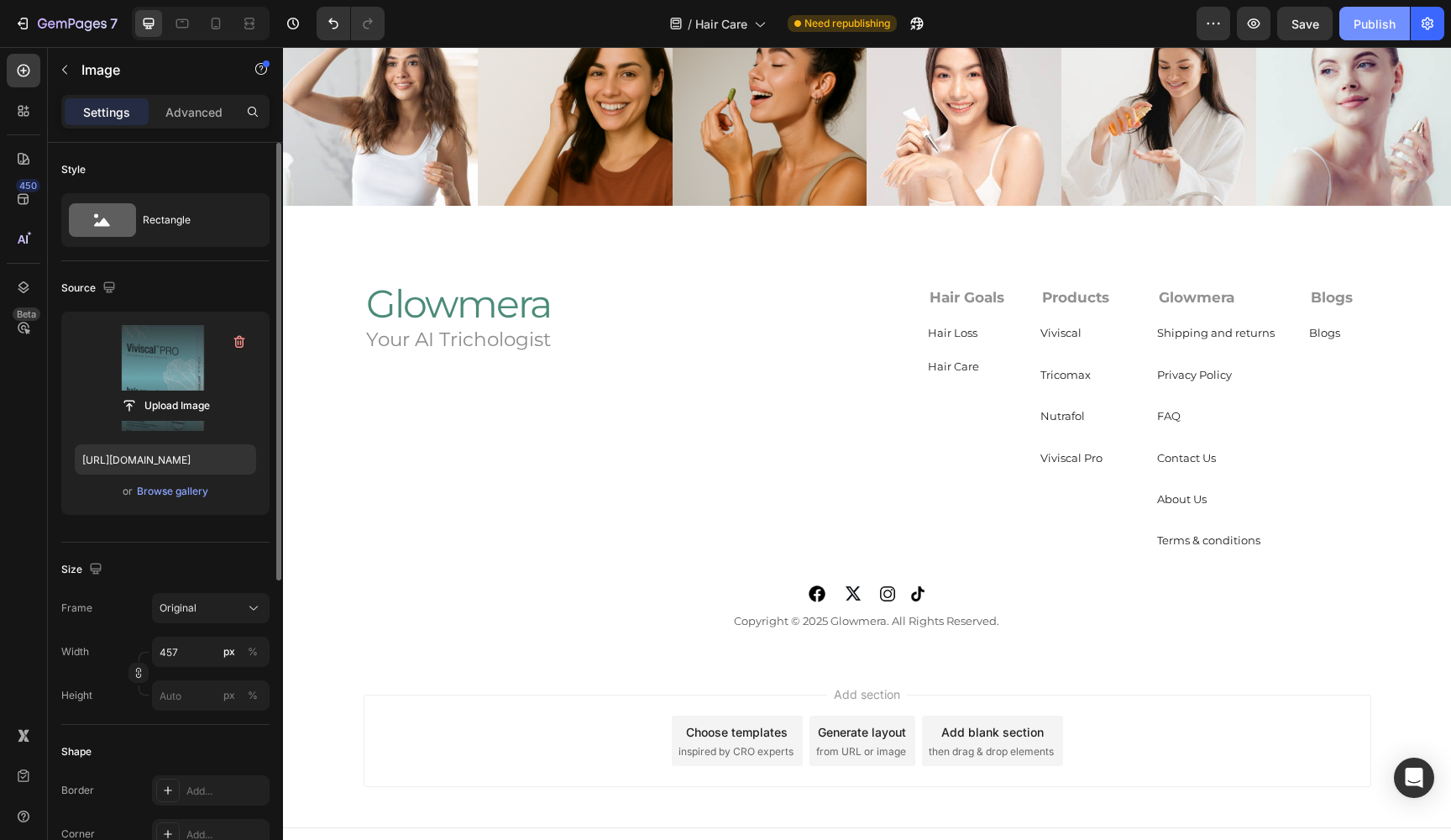
click at [1397, 18] on button "Publish" at bounding box center [1375, 23] width 71 height 33
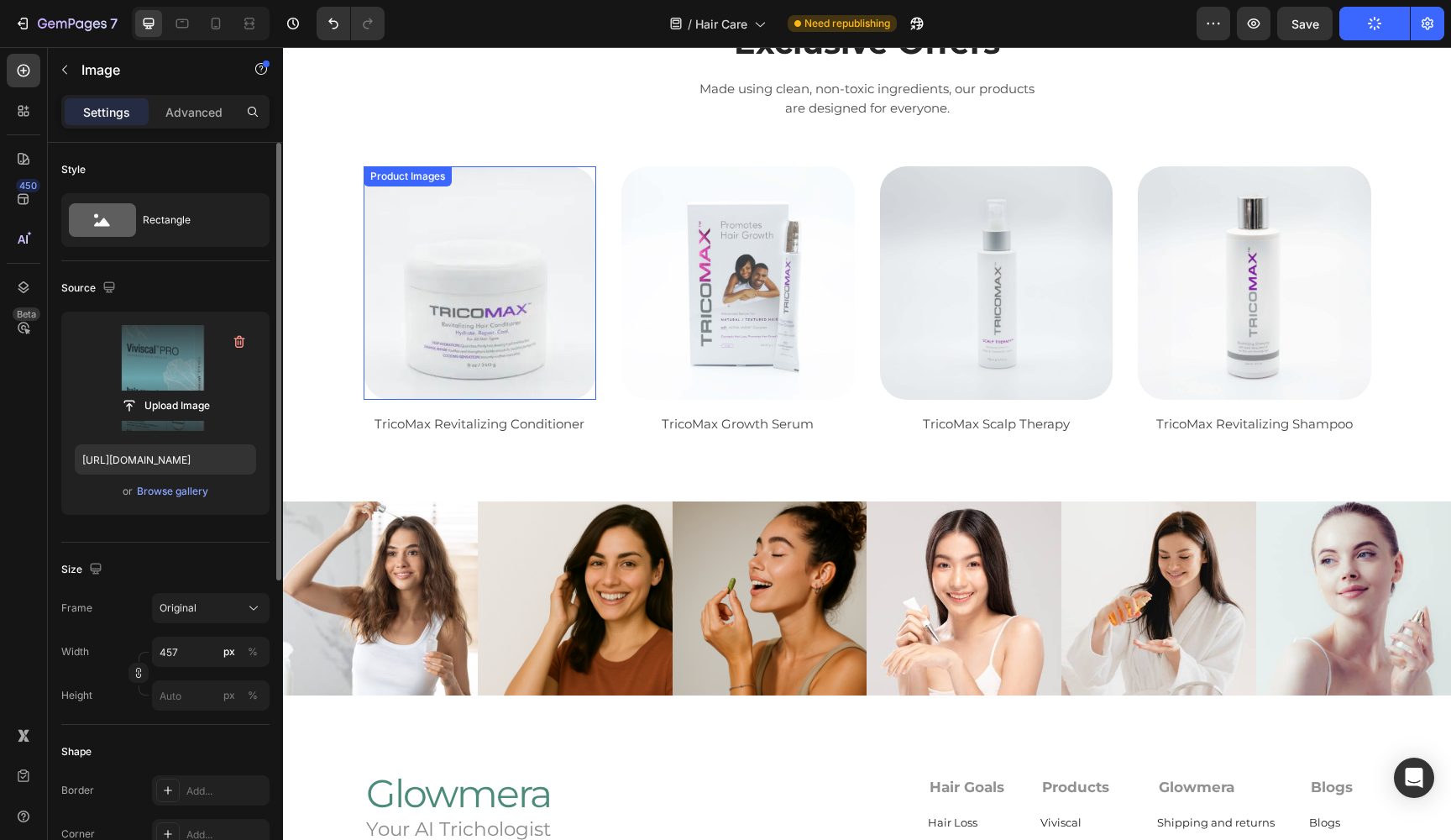
scroll to position [2355, 0]
